Goal: Task Accomplishment & Management: Use online tool/utility

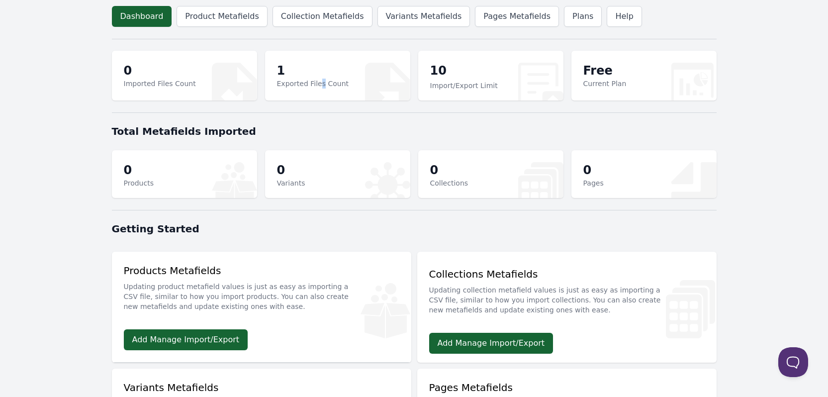
click at [318, 84] on p "Exported Files Count" at bounding box center [313, 84] width 72 height 10
click at [278, 64] on p "1" at bounding box center [313, 71] width 72 height 16
click at [413, 13] on link "Variants Metafields" at bounding box center [423, 16] width 93 height 21
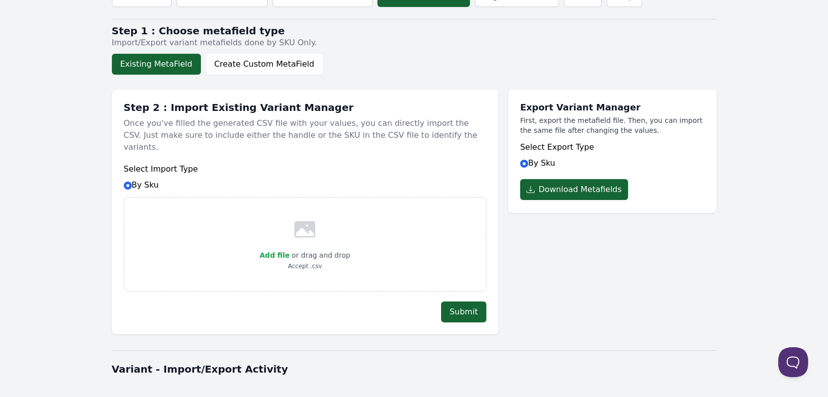
scroll to position [168, 0]
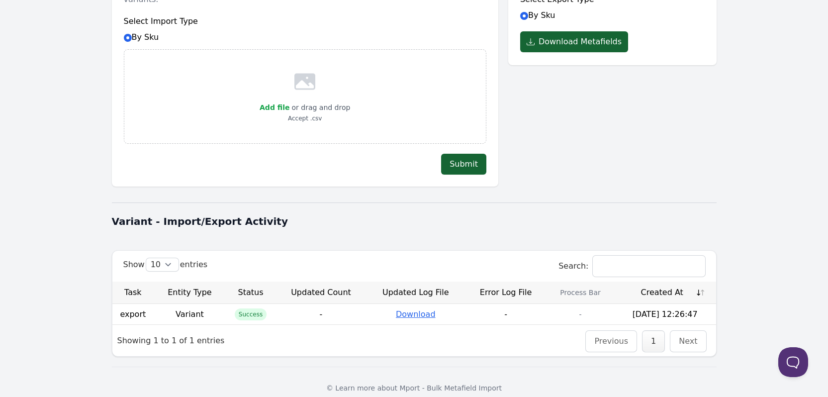
click at [423, 309] on link "Download" at bounding box center [416, 313] width 40 height 9
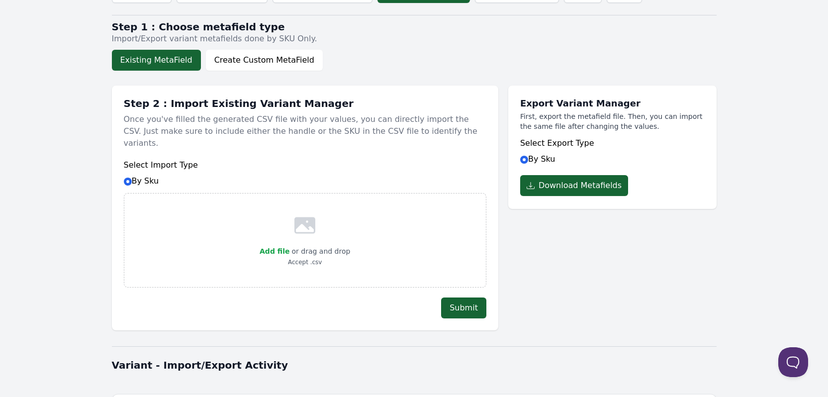
scroll to position [0, 0]
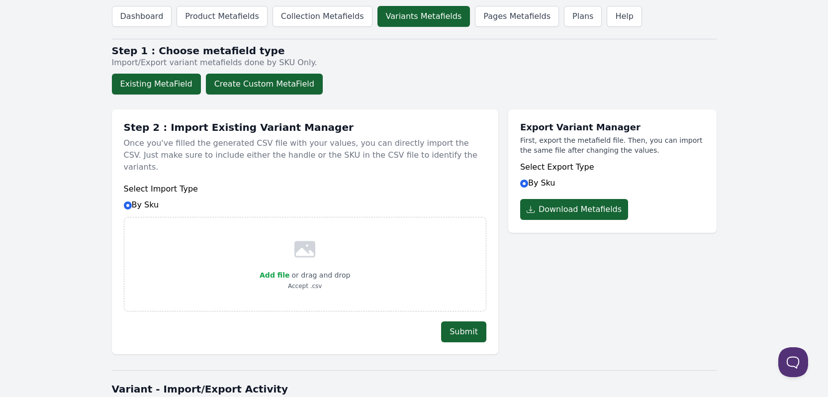
click at [285, 87] on button "Create Custom MetaField" at bounding box center [264, 84] width 117 height 21
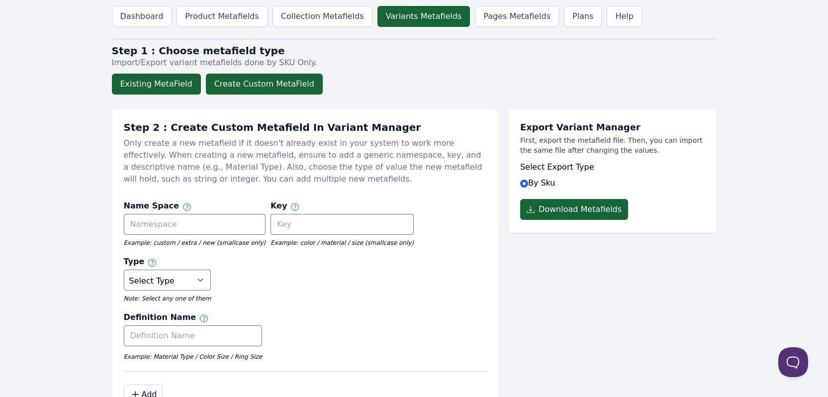
click at [163, 89] on button "Existing MetaField" at bounding box center [156, 84] width 89 height 21
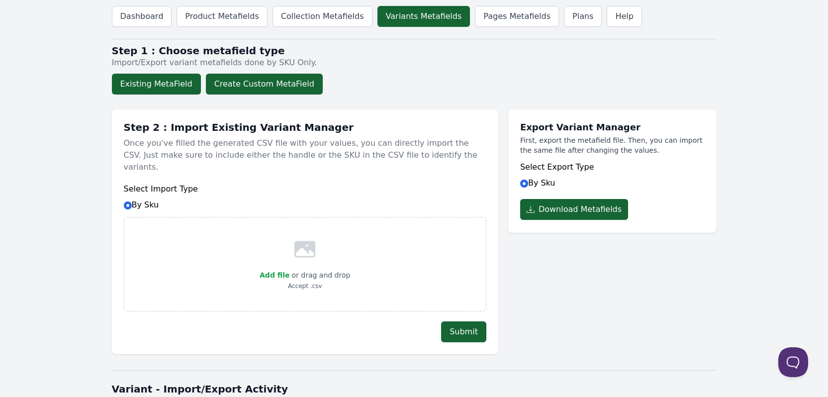
click at [280, 88] on button "Create Custom MetaField" at bounding box center [264, 84] width 117 height 21
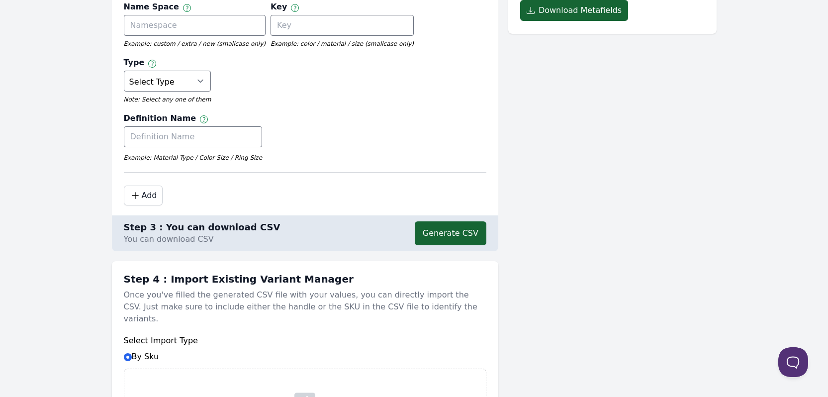
scroll to position [50, 0]
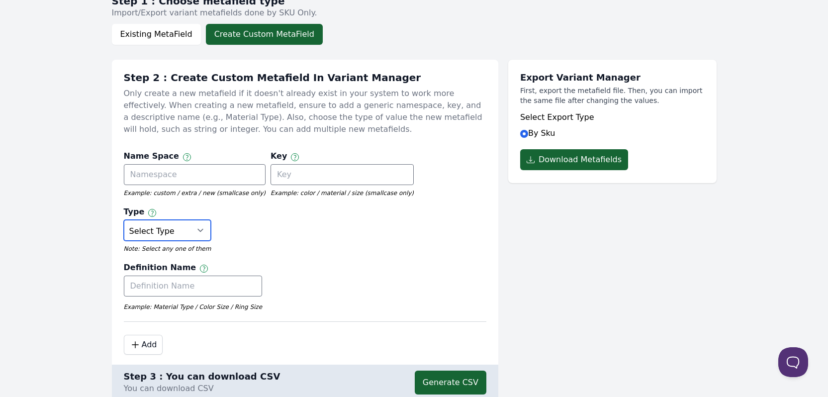
click at [211, 220] on select "Select Type True or False Color Date Date & Time Dimension Money Multi Line Tex…" at bounding box center [167, 230] width 87 height 21
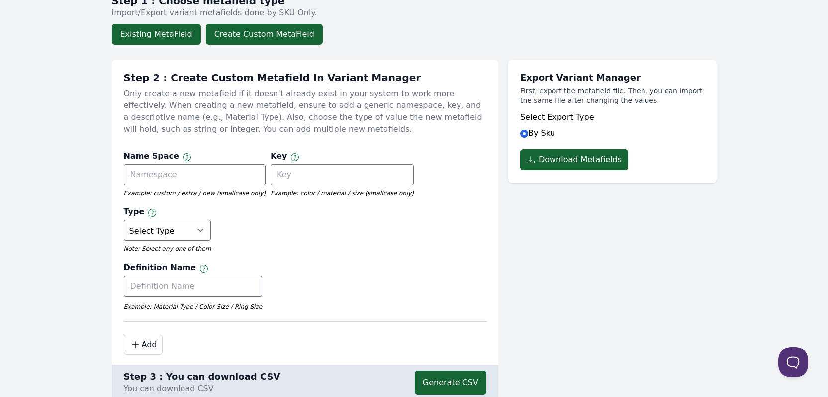
click at [173, 24] on button "Existing MetaField" at bounding box center [156, 34] width 89 height 21
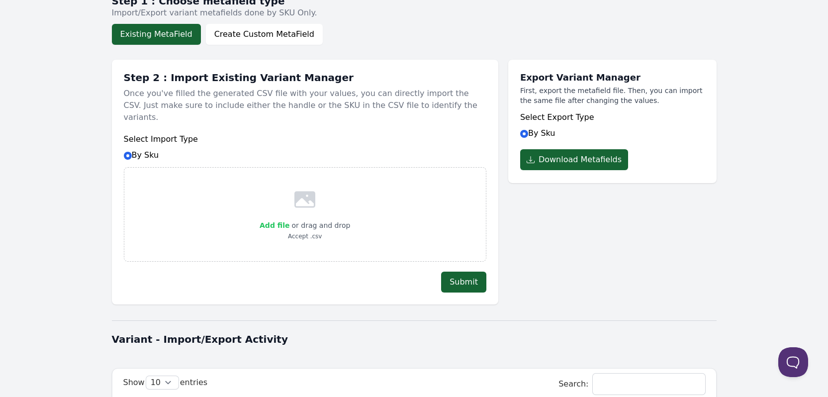
click at [275, 221] on span "Add file" at bounding box center [274, 225] width 30 height 8
click at [289, 219] on input "Add file" at bounding box center [289, 219] width 0 height 0
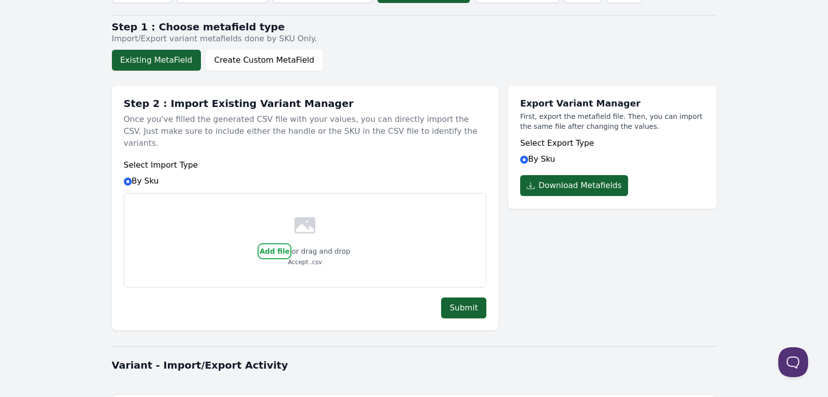
scroll to position [0, 0]
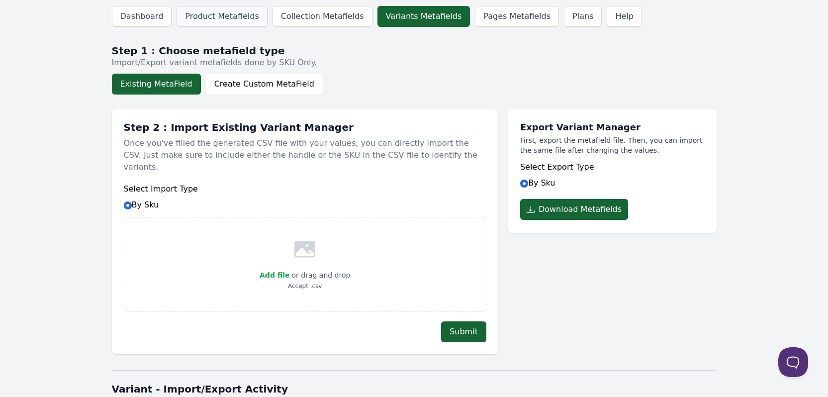
click at [209, 21] on link "Product Metafields" at bounding box center [221, 16] width 90 height 21
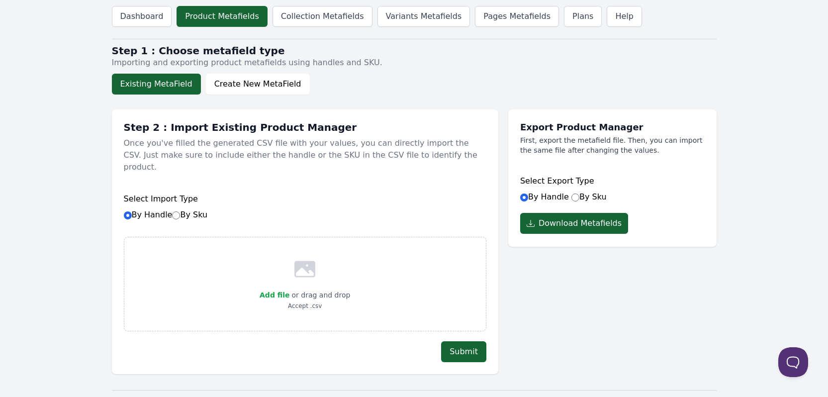
click at [199, 131] on h1 "Step 2 : Import Existing Product Manager" at bounding box center [305, 127] width 362 height 12
click at [161, 84] on button "Existing MetaField" at bounding box center [156, 84] width 89 height 21
click at [174, 211] on input "By Sku" at bounding box center [176, 215] width 8 height 8
radio input "true"
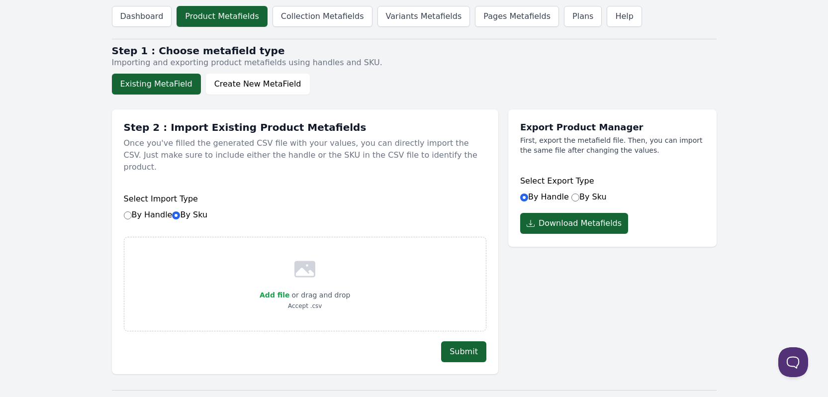
click at [150, 210] on label "By Handle By Sku" at bounding box center [166, 214] width 84 height 9
click at [132, 211] on input "By Handle By Sku" at bounding box center [128, 215] width 8 height 8
radio input "true"
click at [406, 13] on link "Variants Metafields" at bounding box center [423, 16] width 93 height 21
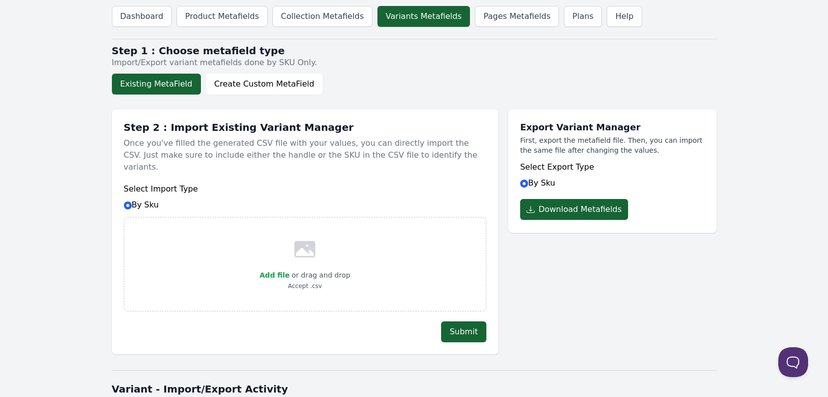
click at [156, 88] on button "Existing MetaField" at bounding box center [156, 84] width 89 height 21
click at [240, 89] on button "Create Custom MetaField" at bounding box center [264, 84] width 117 height 21
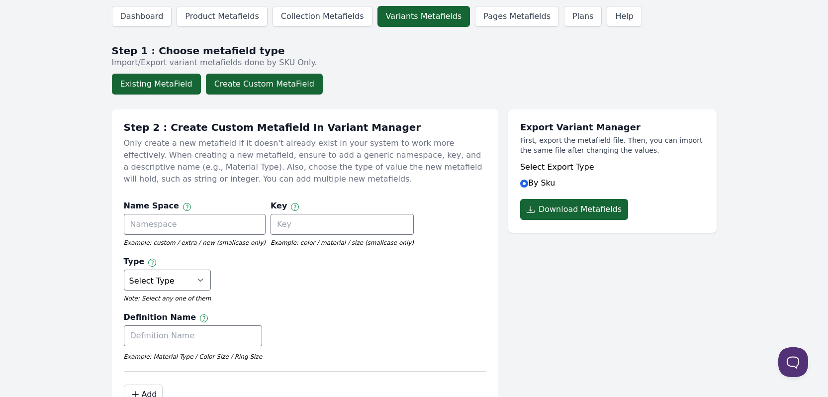
click at [163, 86] on button "Existing MetaField" at bounding box center [156, 84] width 89 height 21
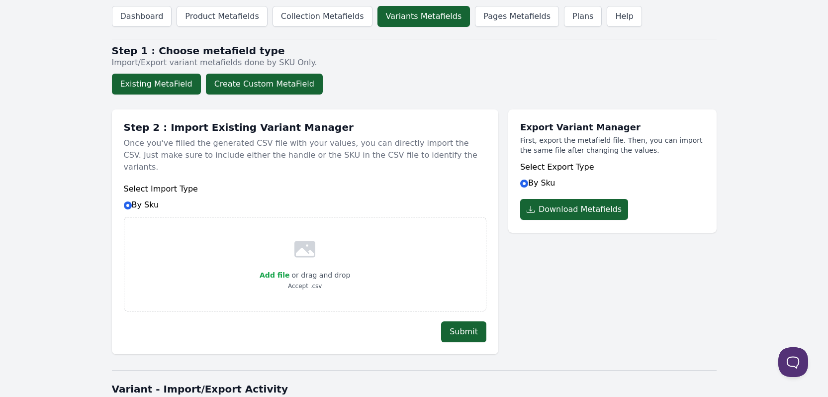
click at [218, 87] on button "Create Custom MetaField" at bounding box center [264, 84] width 117 height 21
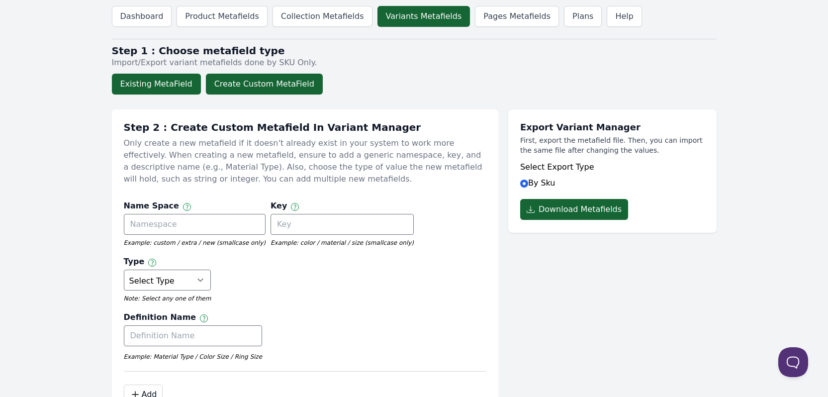
click at [181, 84] on button "Existing MetaField" at bounding box center [156, 84] width 89 height 21
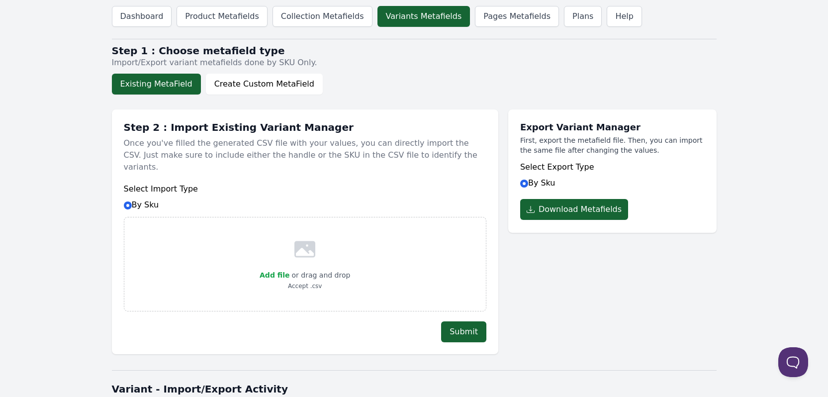
click at [173, 119] on div "Step 2 : Import Existing Variant Manager Once you've filled the generated CSV f…" at bounding box center [305, 231] width 386 height 245
click at [582, 29] on header "Dashboard Product Metafields Collection Metafields Variants Metafields Pages Me…" at bounding box center [414, 16] width 604 height 33
click at [606, 23] on link "Help" at bounding box center [623, 16] width 35 height 21
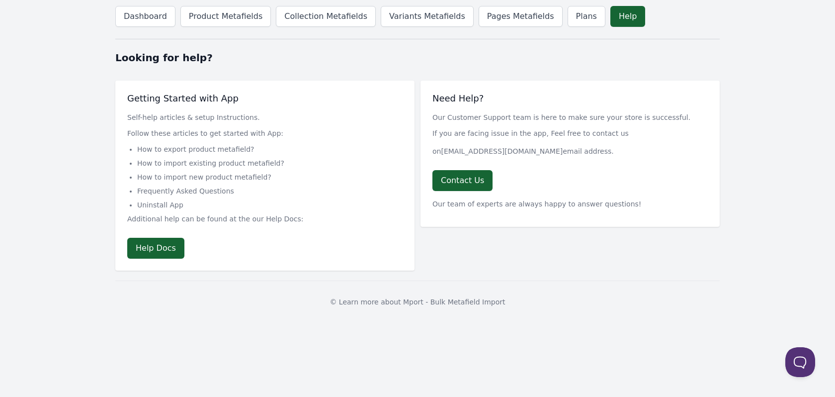
click at [234, 149] on li "How to export product metafield?" at bounding box center [269, 149] width 265 height 10
click at [172, 243] on link "Help Docs" at bounding box center [155, 248] width 57 height 21
click at [415, 20] on link "Variants Metafields" at bounding box center [427, 16] width 93 height 21
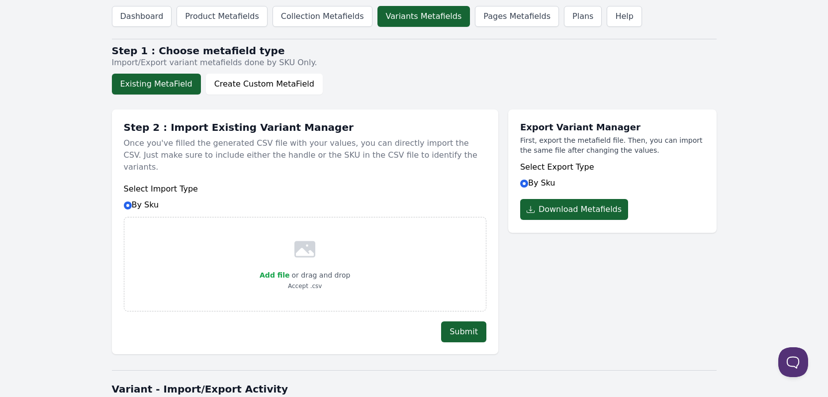
click at [290, 269] on p "or drag and drop" at bounding box center [319, 275] width 61 height 12
click at [285, 271] on span "Add file" at bounding box center [274, 275] width 30 height 8
click at [289, 268] on input "Add file" at bounding box center [289, 268] width 0 height 0
type input "C:\fakepath\Teste Produtos Metadados de frenet.csv"
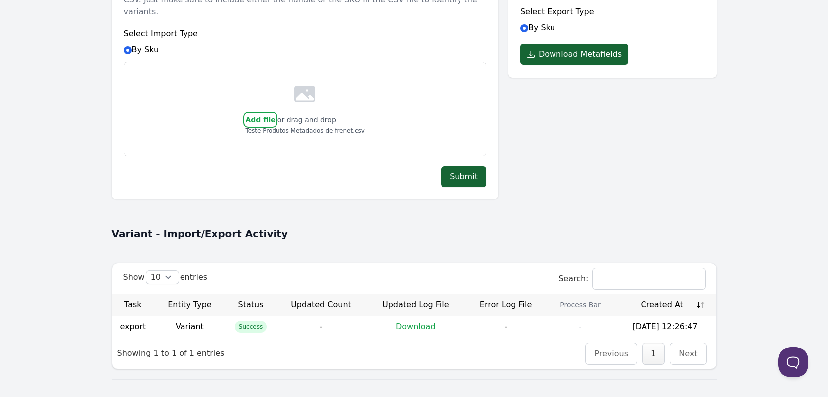
scroll to position [168, 0]
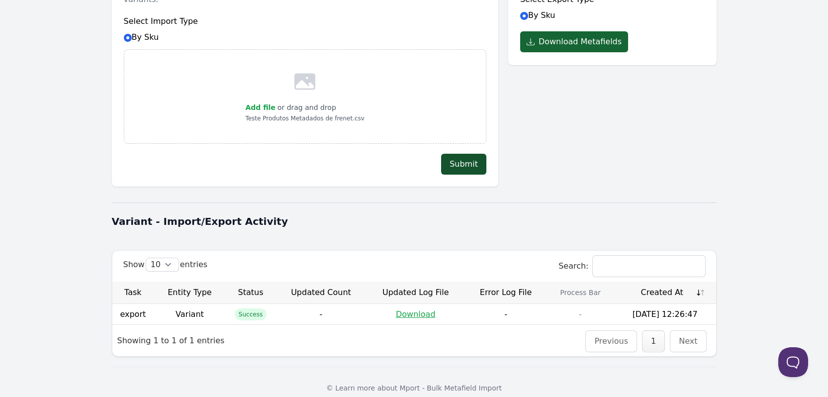
click at [468, 157] on button "Submit" at bounding box center [463, 164] width 45 height 21
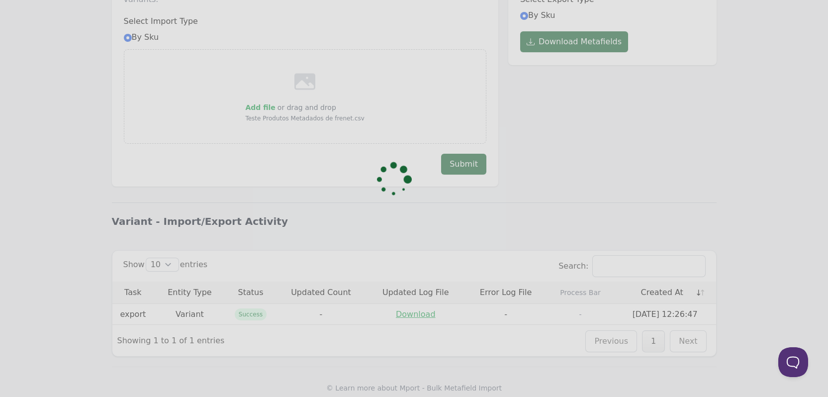
click at [595, 167] on div at bounding box center [414, 198] width 828 height 397
click at [382, 188] on img at bounding box center [394, 179] width 44 height 44
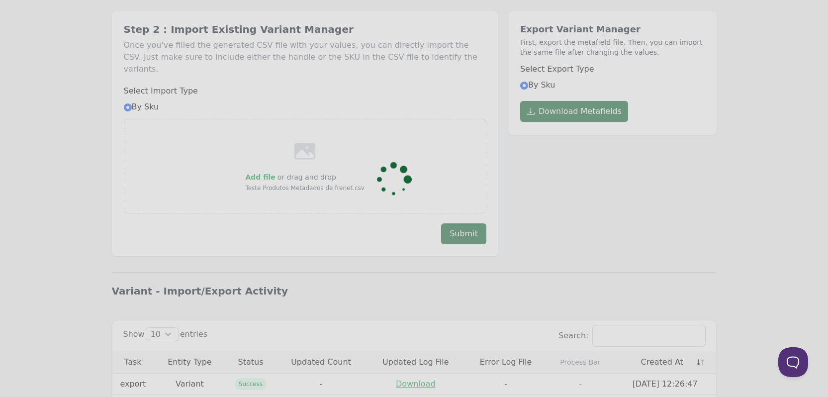
scroll to position [0, 0]
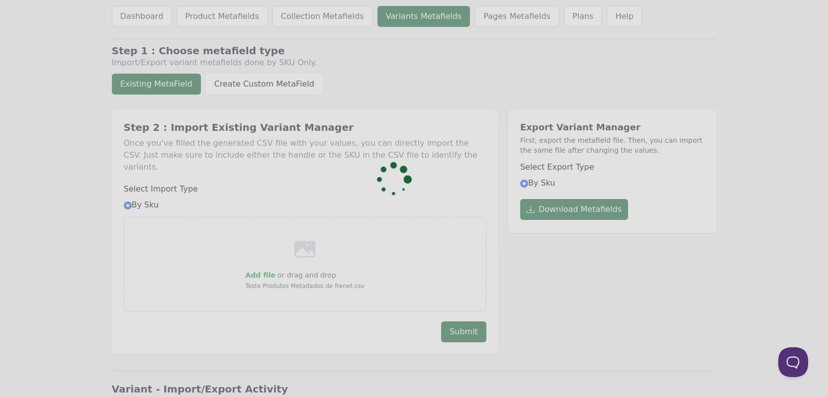
click at [410, 20] on div at bounding box center [414, 198] width 828 height 397
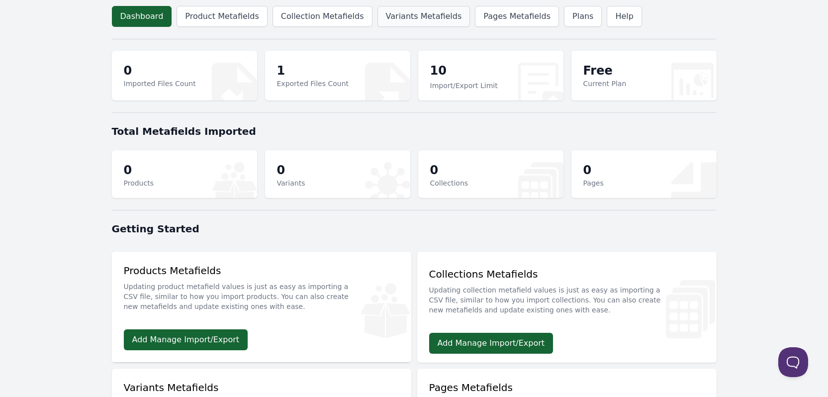
click at [419, 19] on link "Variants Metafields" at bounding box center [423, 16] width 93 height 21
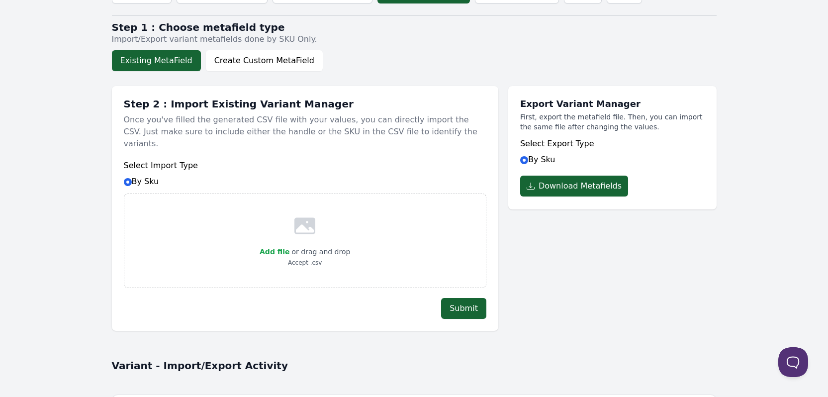
scroll to position [18, 0]
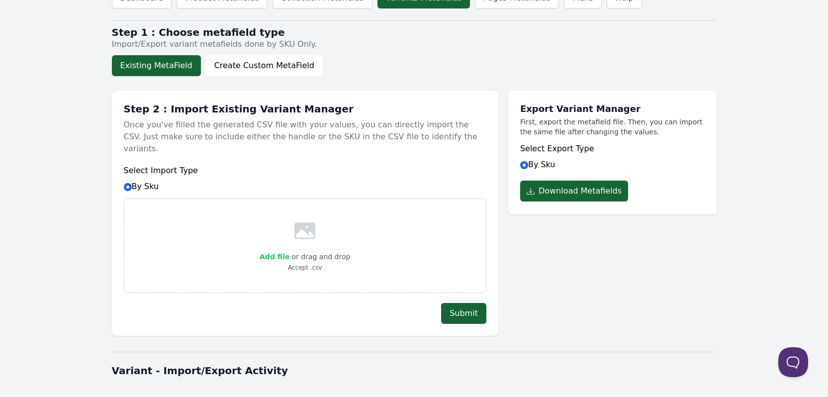
click at [282, 251] on label "Add file" at bounding box center [274, 257] width 30 height 12
click at [289, 250] on input "Add file" at bounding box center [289, 250] width 0 height 0
type input "C:\fakepath\Teste Produtos Metadados de frenet.csv"
click at [459, 303] on button "Submit" at bounding box center [463, 313] width 45 height 21
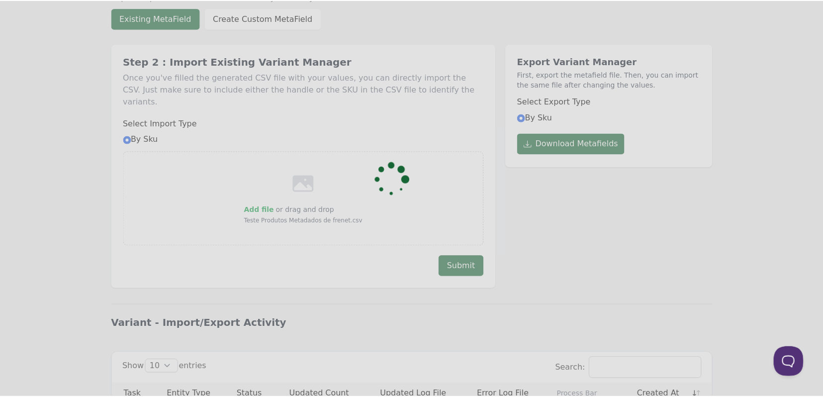
scroll to position [168, 0]
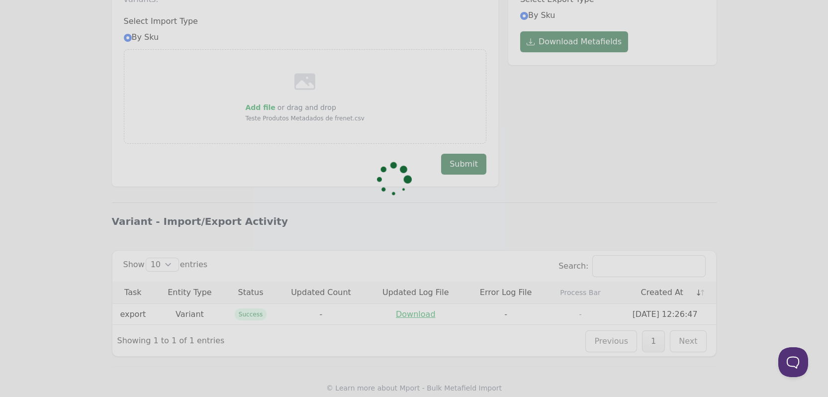
click at [545, 268] on div at bounding box center [414, 198] width 828 height 397
click at [661, 64] on div at bounding box center [414, 198] width 828 height 397
click at [708, 179] on div at bounding box center [414, 198] width 828 height 397
click at [398, 206] on div at bounding box center [414, 198] width 828 height 397
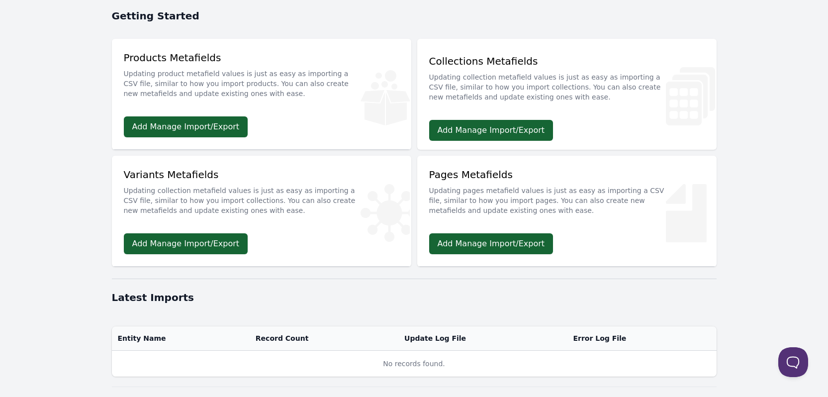
scroll to position [245, 0]
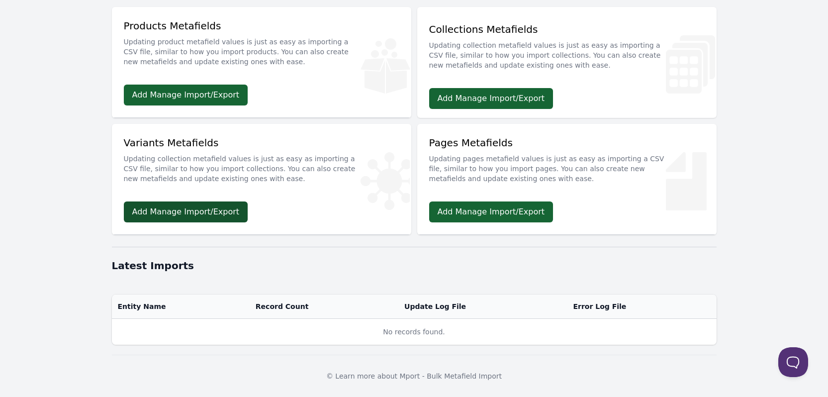
click at [225, 215] on link "Add Manage Import/Export" at bounding box center [186, 211] width 124 height 21
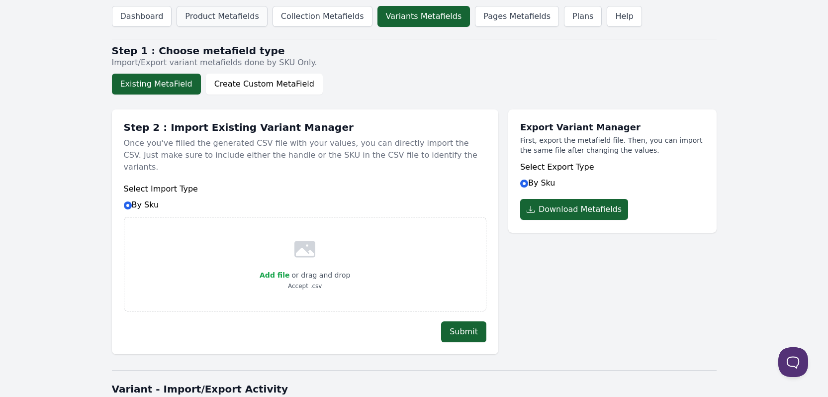
click at [221, 18] on link "Product Metafields" at bounding box center [221, 16] width 90 height 21
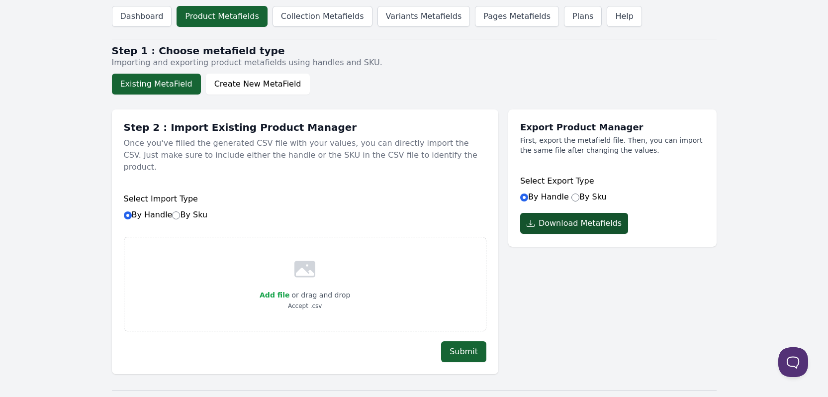
click at [587, 227] on button "Download Metafields" at bounding box center [574, 223] width 108 height 21
click at [418, 14] on link "Variants Metafields" at bounding box center [423, 16] width 93 height 21
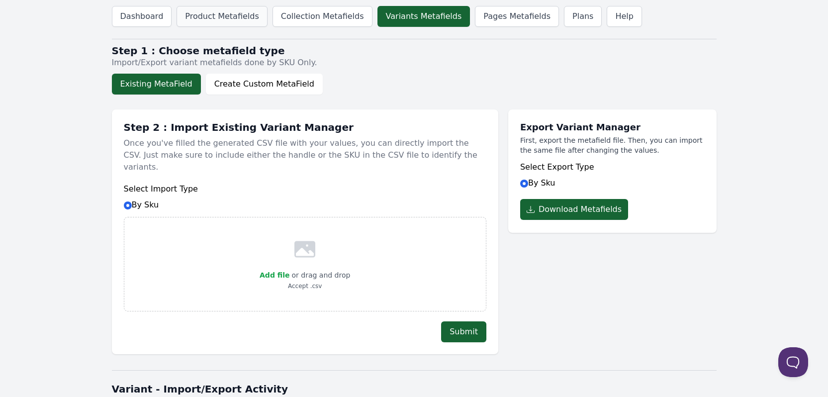
click at [213, 15] on link "Product Metafields" at bounding box center [221, 16] width 90 height 21
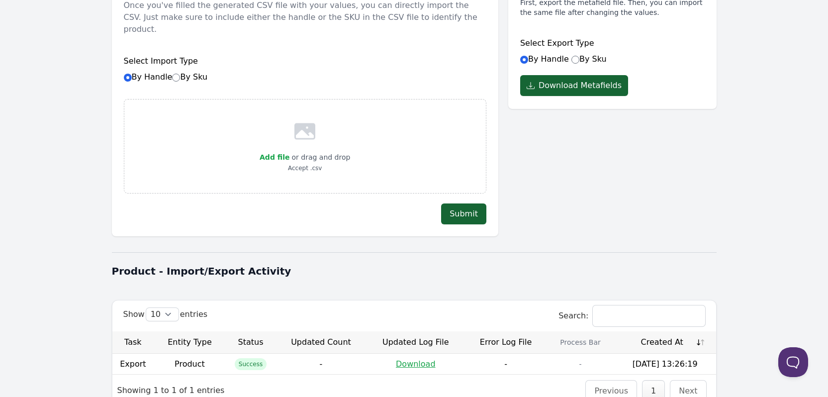
scroll to position [187, 0]
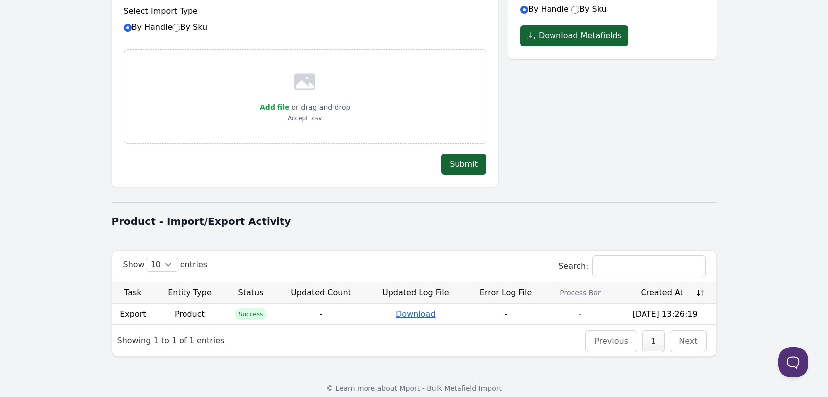
click at [421, 309] on link "Download" at bounding box center [416, 313] width 40 height 9
click at [676, 175] on div "Dashboard Product Metafields Collection Metafields Variants Metafields Pages Me…" at bounding box center [414, 111] width 636 height 596
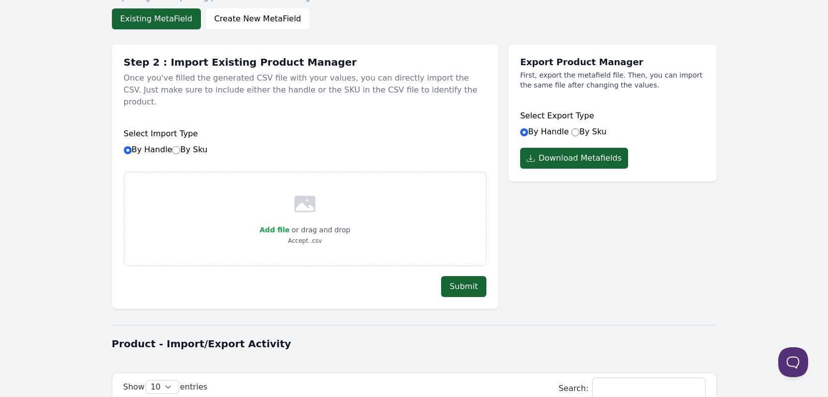
scroll to position [38, 0]
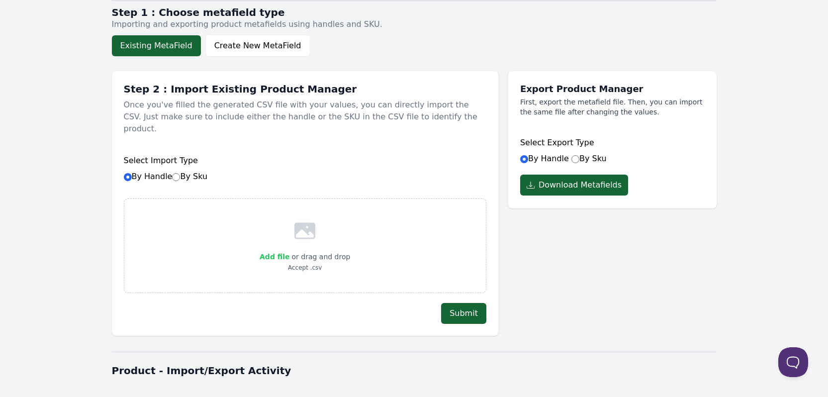
click at [276, 252] on span "Add file" at bounding box center [274, 256] width 30 height 8
click at [289, 250] on input "Add file" at bounding box center [289, 250] width 0 height 0
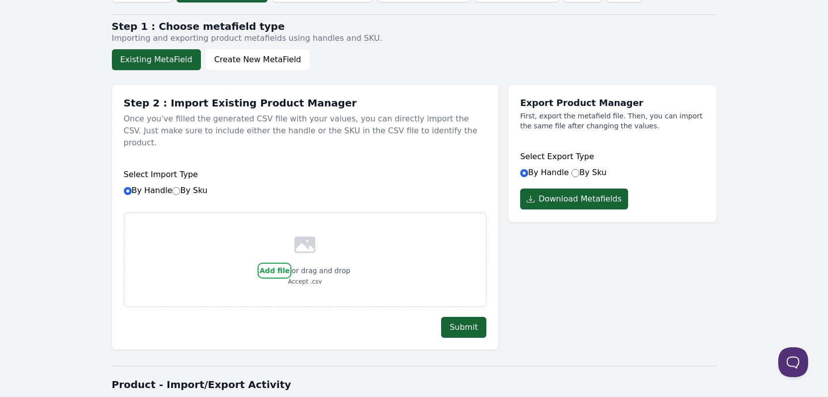
scroll to position [0, 0]
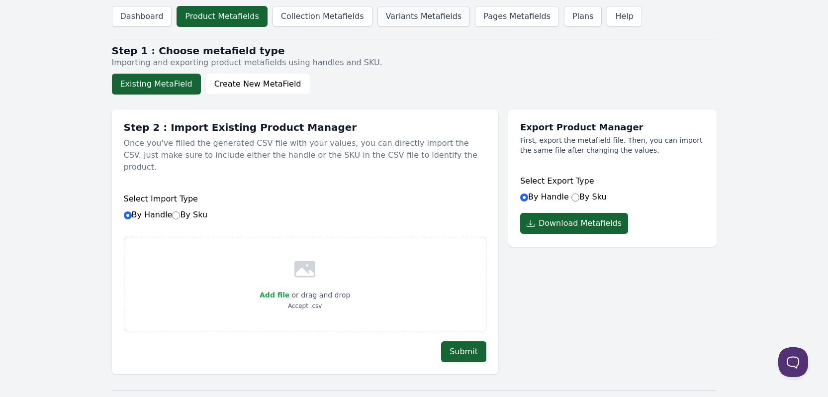
click at [424, 10] on link "Variants Metafields" at bounding box center [423, 16] width 93 height 21
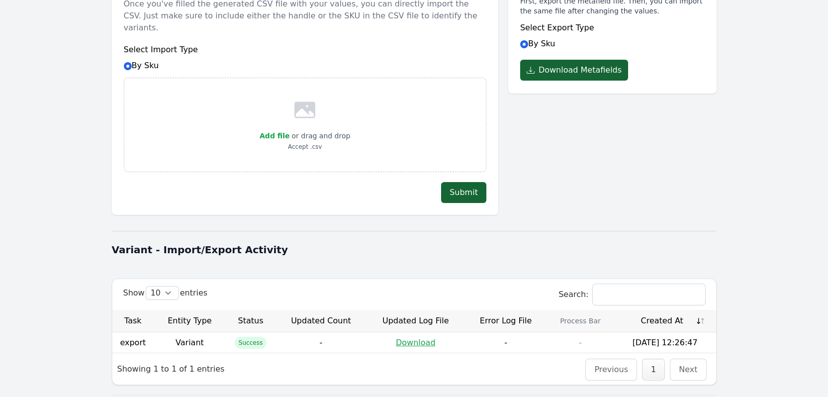
scroll to position [118, 0]
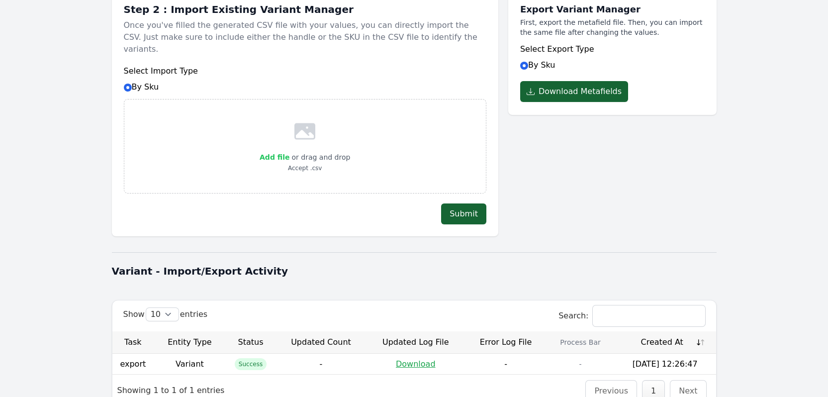
click at [281, 153] on span "Add file" at bounding box center [274, 157] width 30 height 8
click at [289, 151] on input "Add file" at bounding box center [289, 151] width 0 height 0
type input "C:\fakepath\Teste Produtos Metadados de frenet.csv"
click at [458, 210] on button "Submit" at bounding box center [463, 213] width 45 height 21
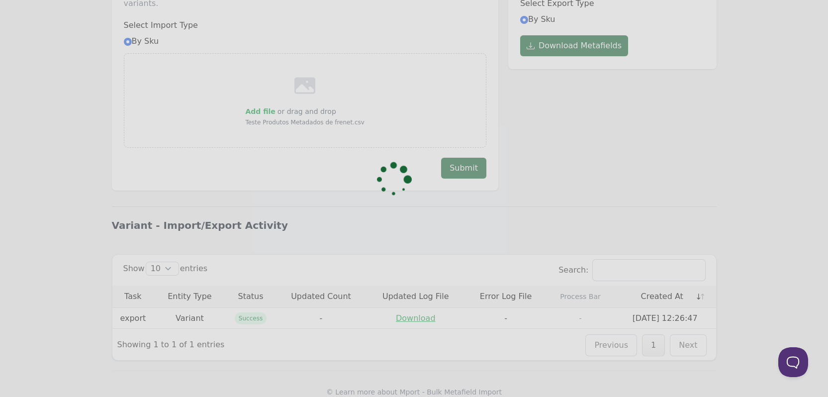
scroll to position [168, 0]
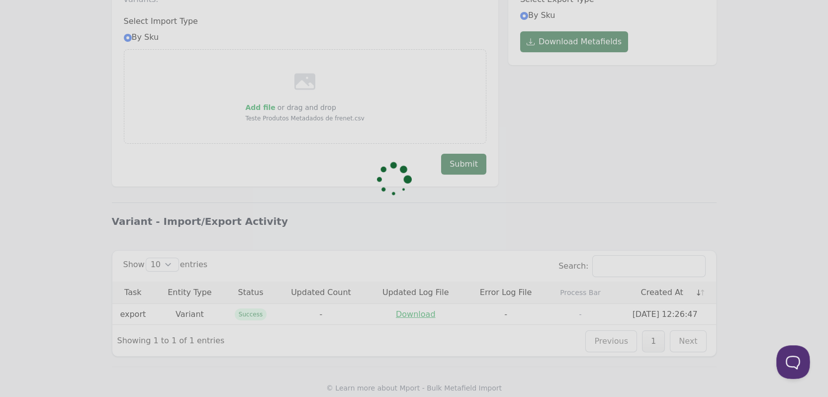
click at [800, 360] on button at bounding box center [791, 360] width 30 height 30
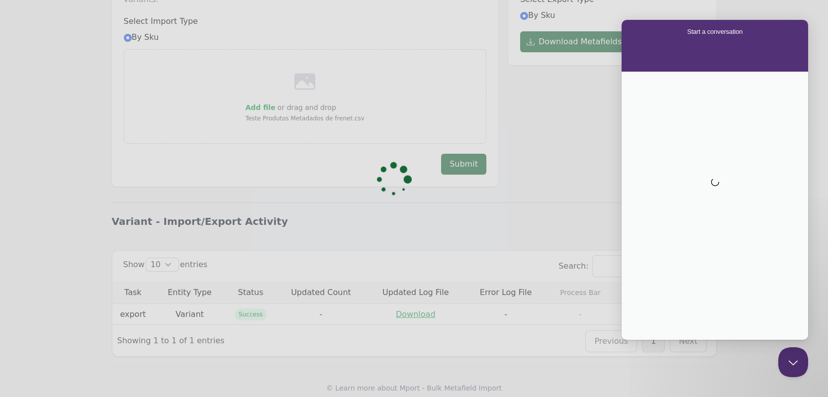
scroll to position [0, 0]
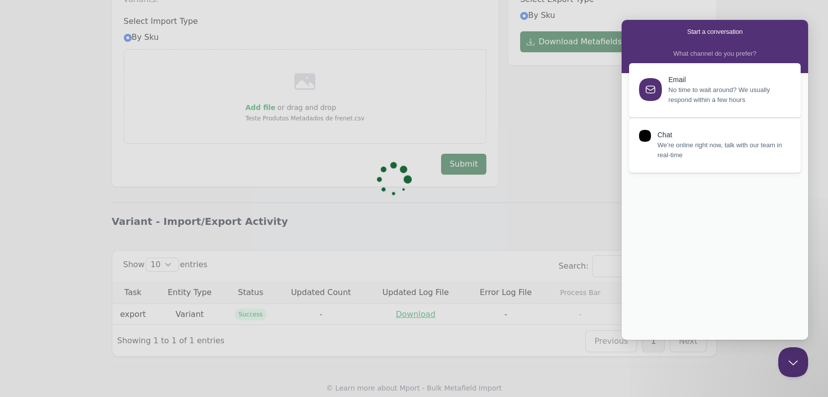
click at [703, 154] on span "We’re online right now, talk with our team in real-time" at bounding box center [723, 150] width 132 height 20
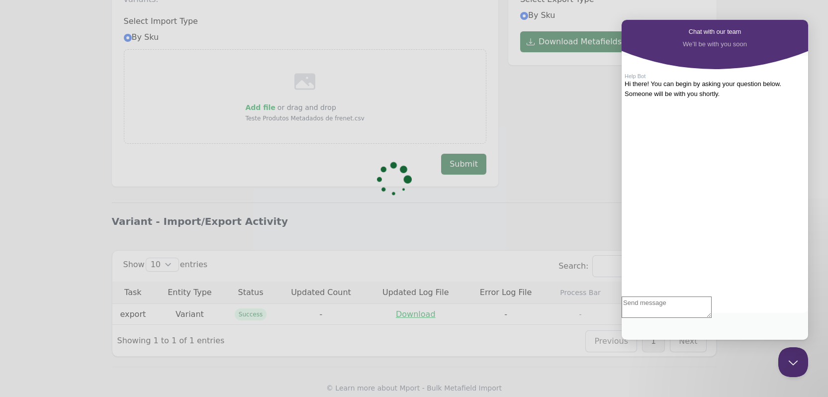
click at [684, 318] on textarea "Write chat message" at bounding box center [666, 306] width 90 height 21
type textarea "I'm trying to implement my variant metadata but it isn't working"
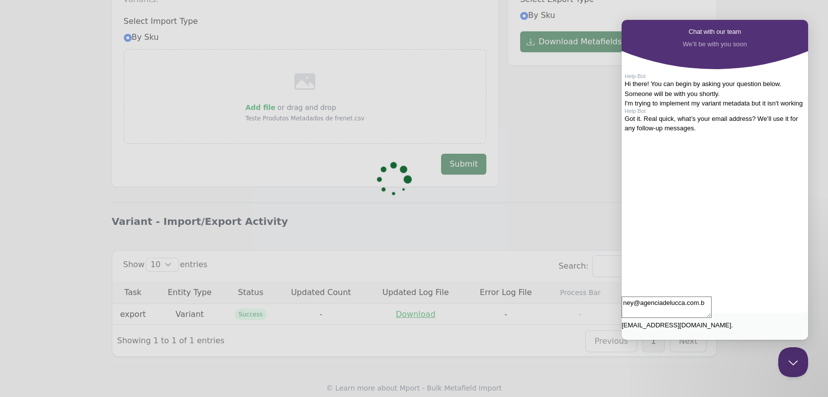
type textarea "[PERSON_NAME][EMAIL_ADDRESS][DOMAIN_NAME]"
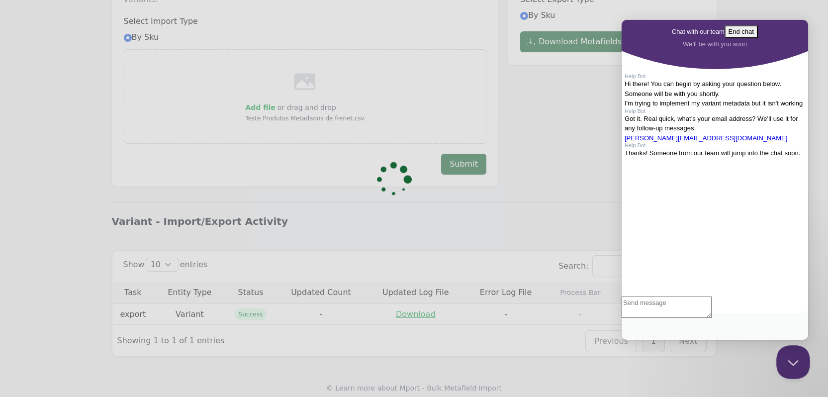
scroll to position [173, 0]
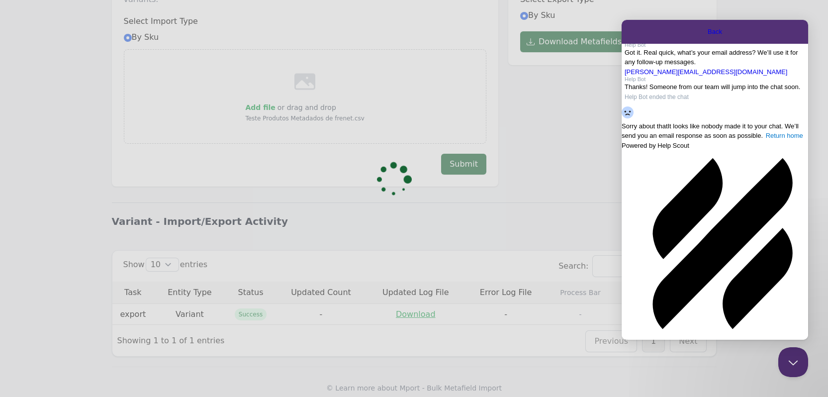
click at [668, 130] on span "Sorry about that" at bounding box center [644, 125] width 46 height 7
